Goal: Consume media (video, audio)

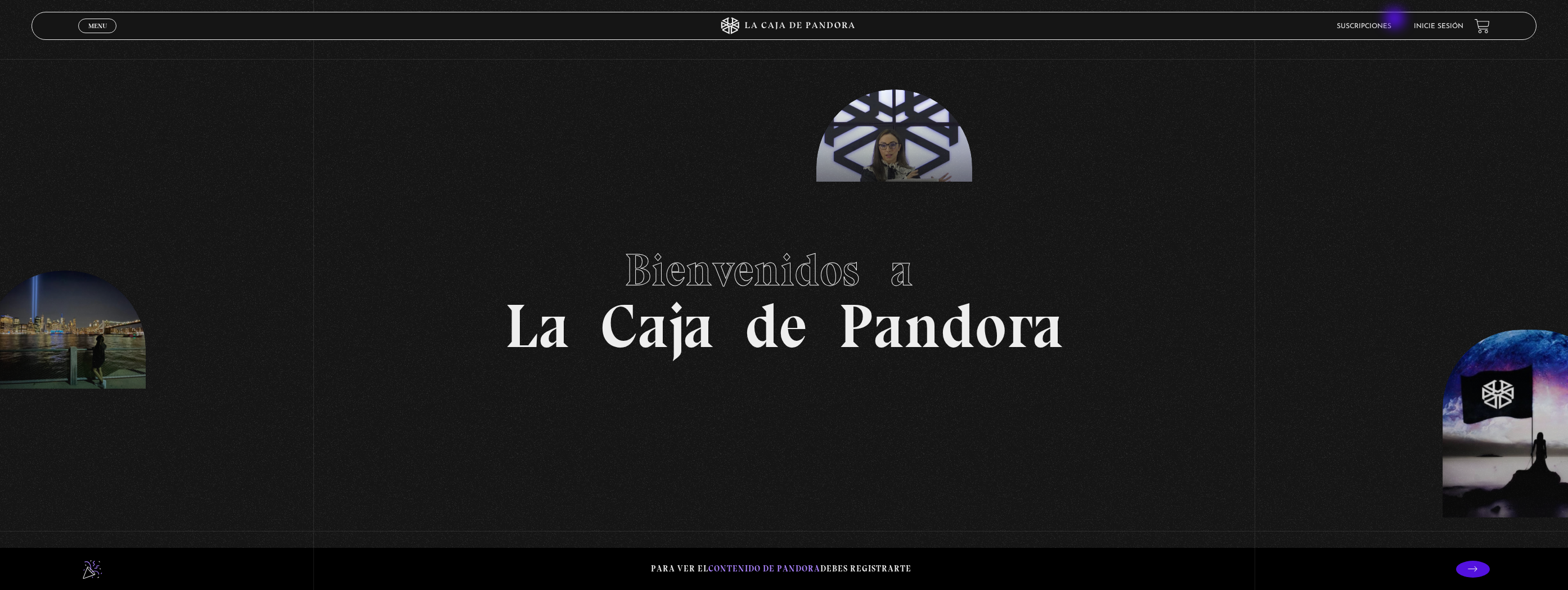
click at [1391, 28] on link "Suscripciones" at bounding box center [1363, 27] width 55 height 7
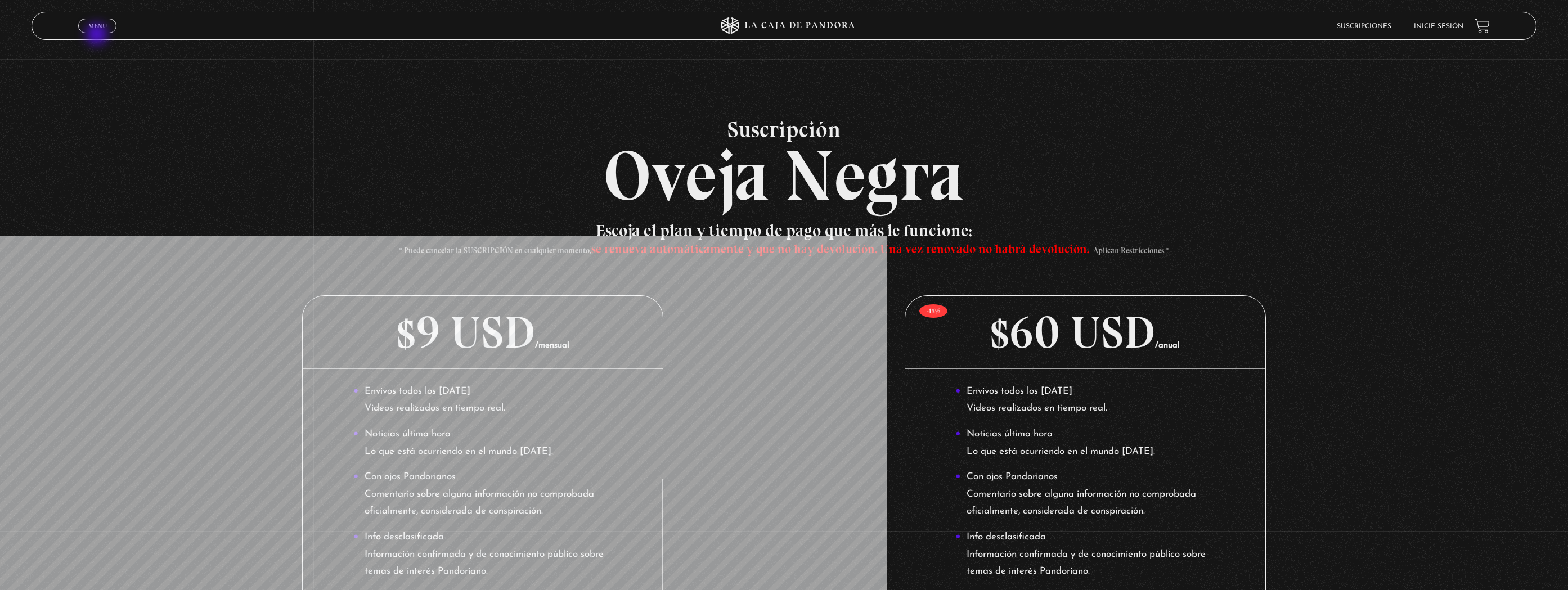
click at [101, 33] on div "Menu Cerrar" at bounding box center [313, 25] width 470 height 27
drag, startPoint x: 100, startPoint y: 32, endPoint x: 94, endPoint y: 29, distance: 6.7
click at [100, 32] on span "Cerrar" at bounding box center [97, 36] width 26 height 8
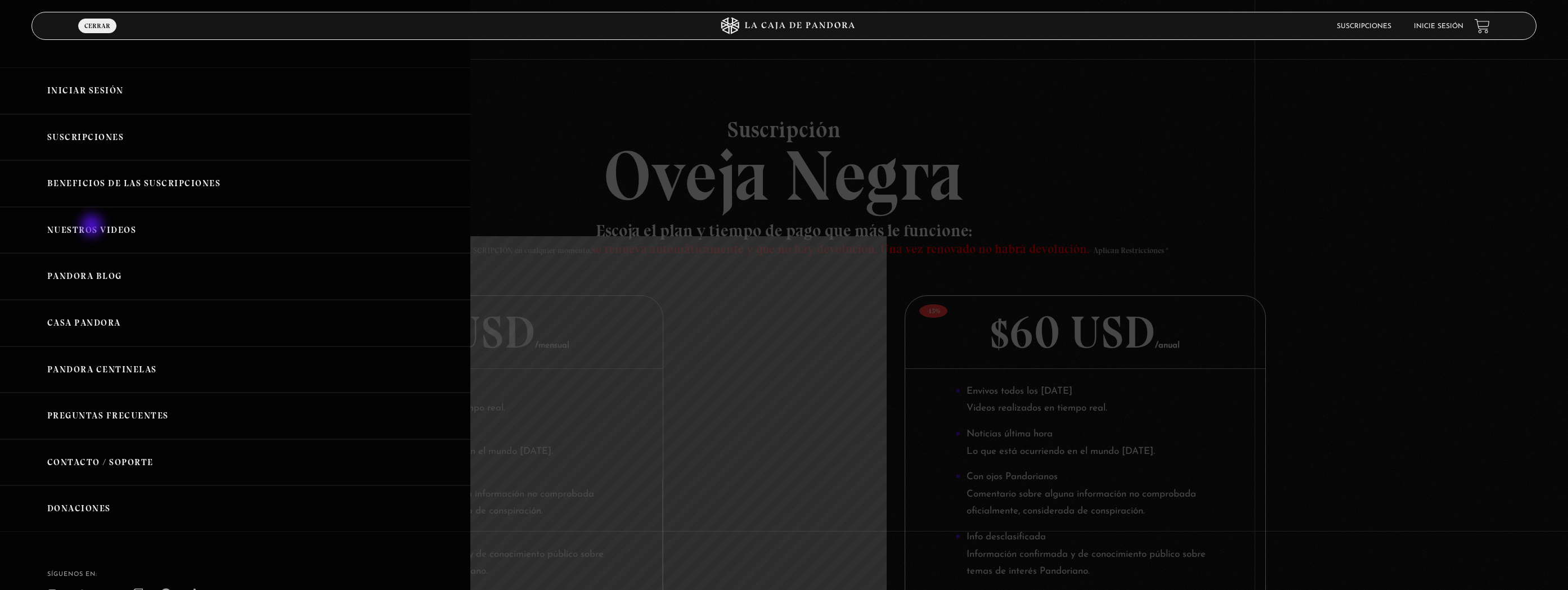
click at [93, 226] on link "Nuestros Videos" at bounding box center [235, 231] width 470 height 47
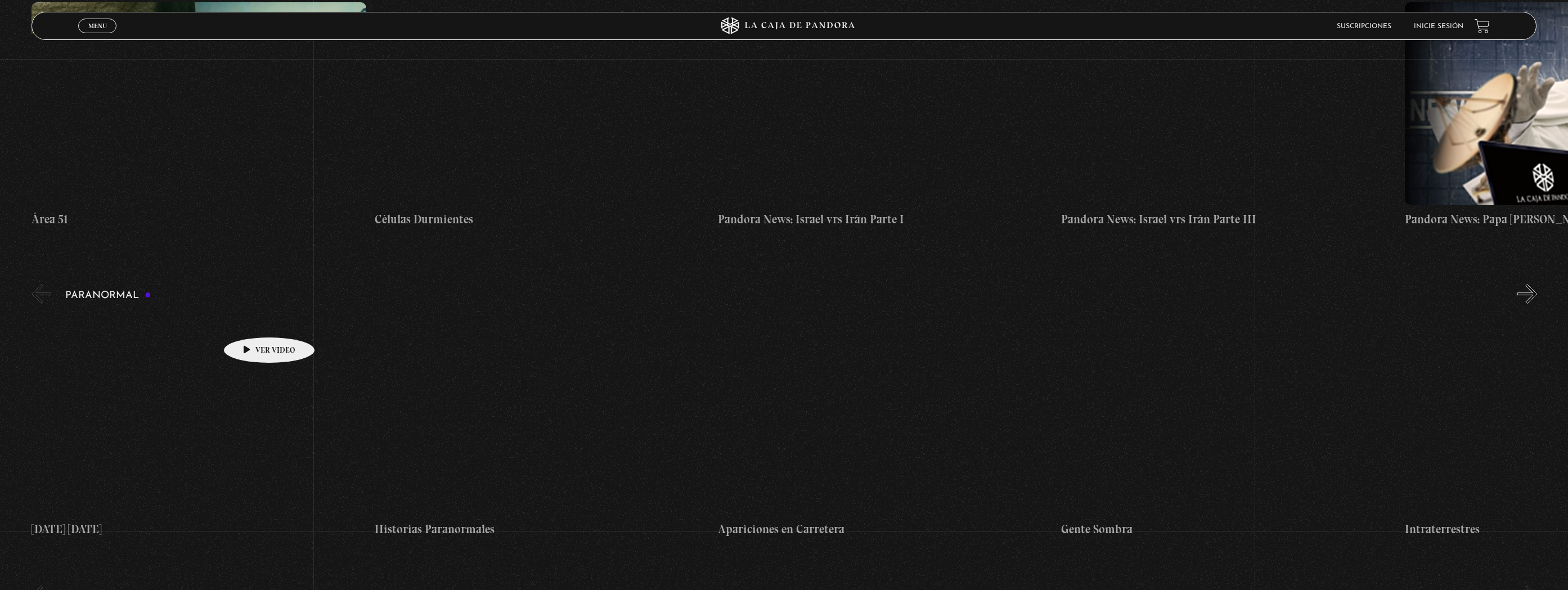
scroll to position [427, 0]
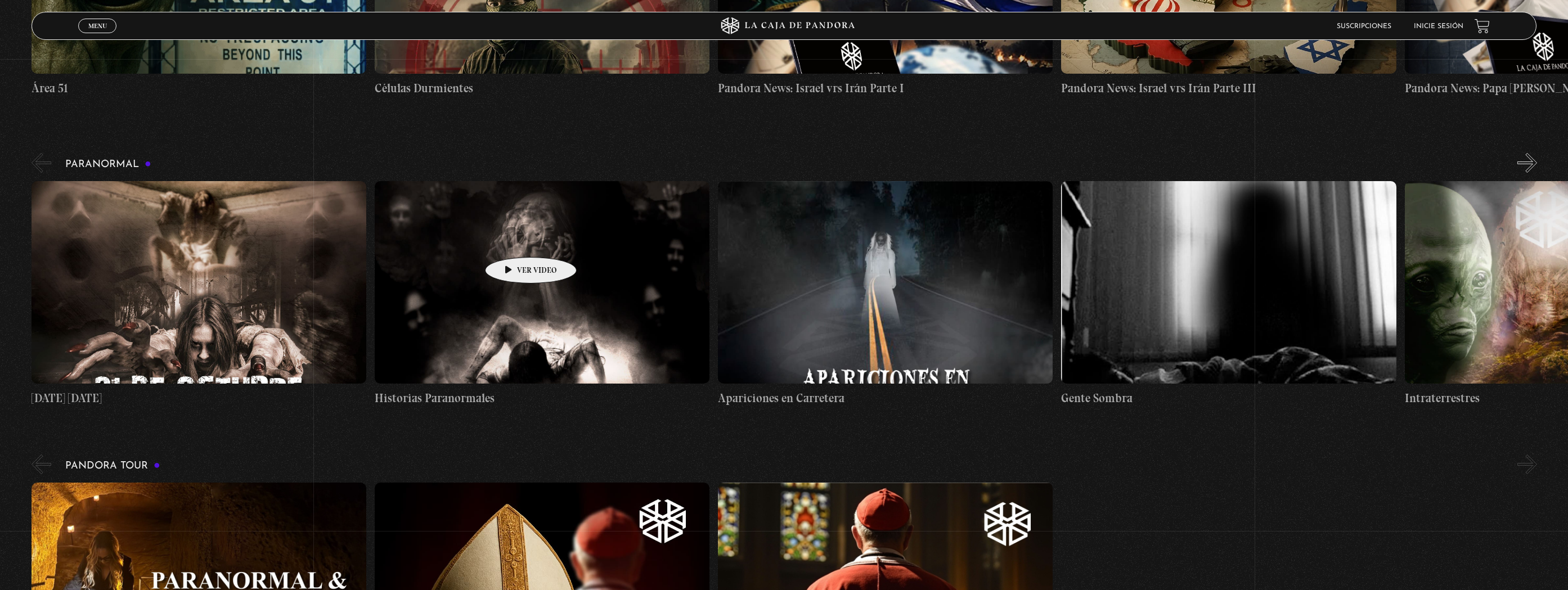
click at [513, 240] on figure at bounding box center [542, 283] width 335 height 203
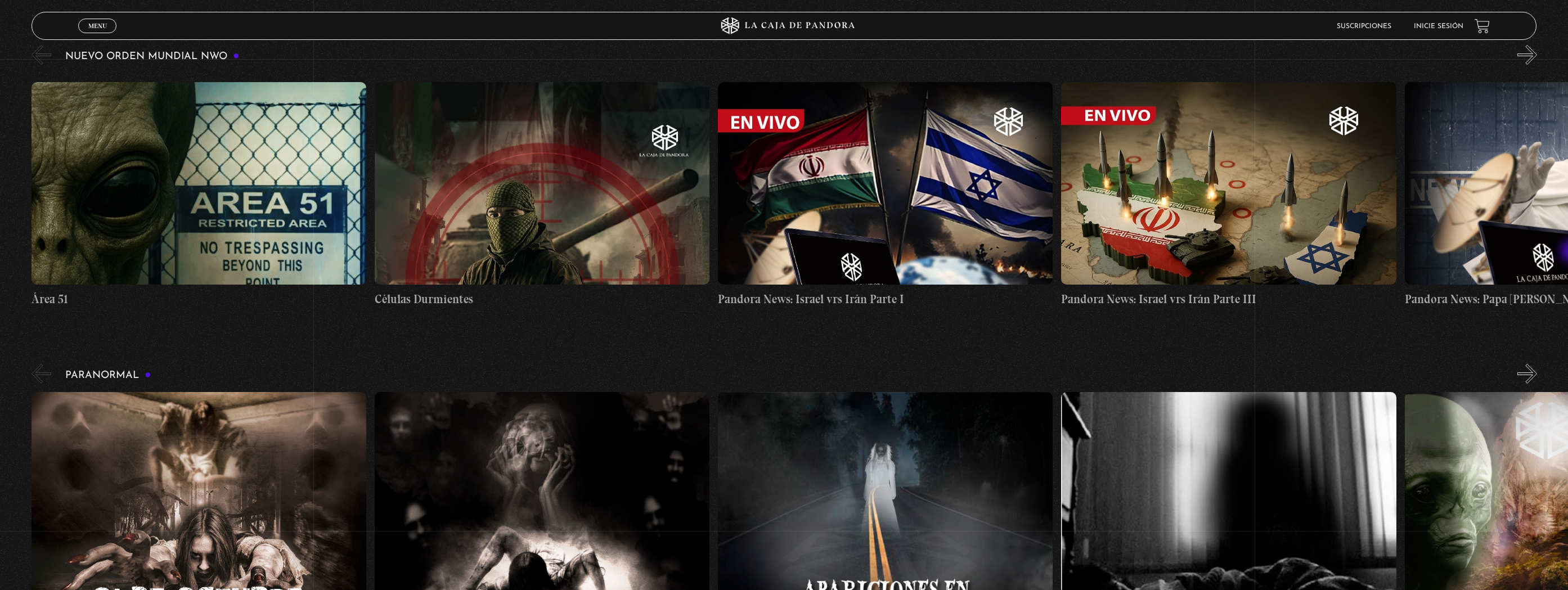
scroll to position [0, 0]
